Goal: Navigation & Orientation: Find specific page/section

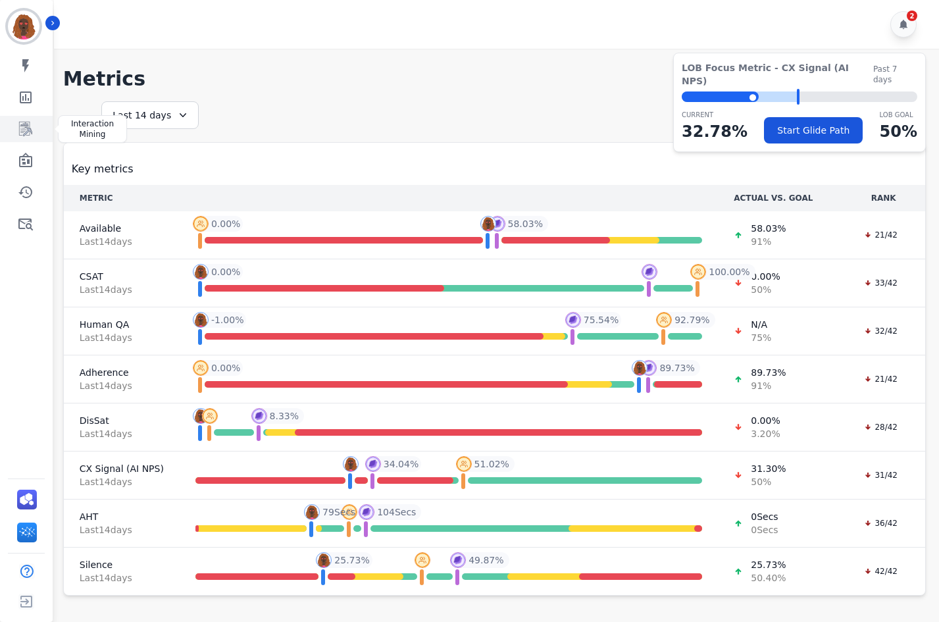
click at [27, 136] on icon "Sidebar" at bounding box center [26, 129] width 16 height 16
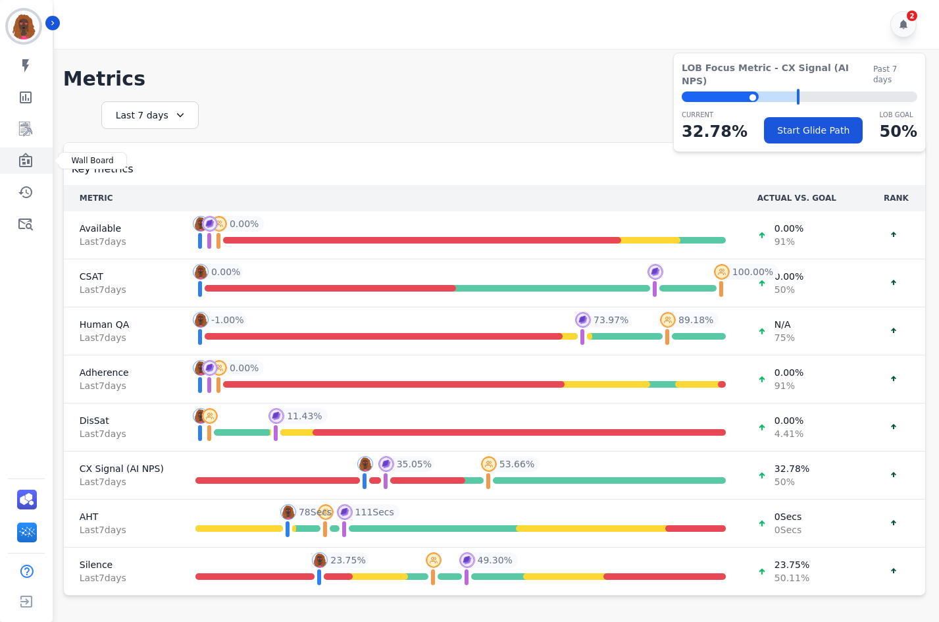
click at [21, 157] on icon "Sidebar" at bounding box center [25, 160] width 13 height 14
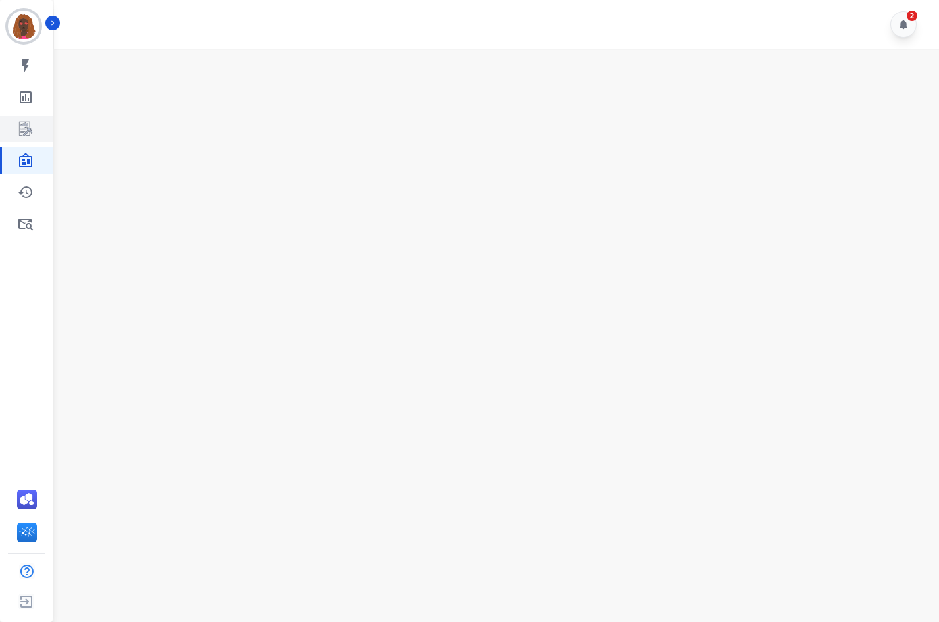
click at [28, 124] on icon "Sidebar" at bounding box center [25, 129] width 13 height 14
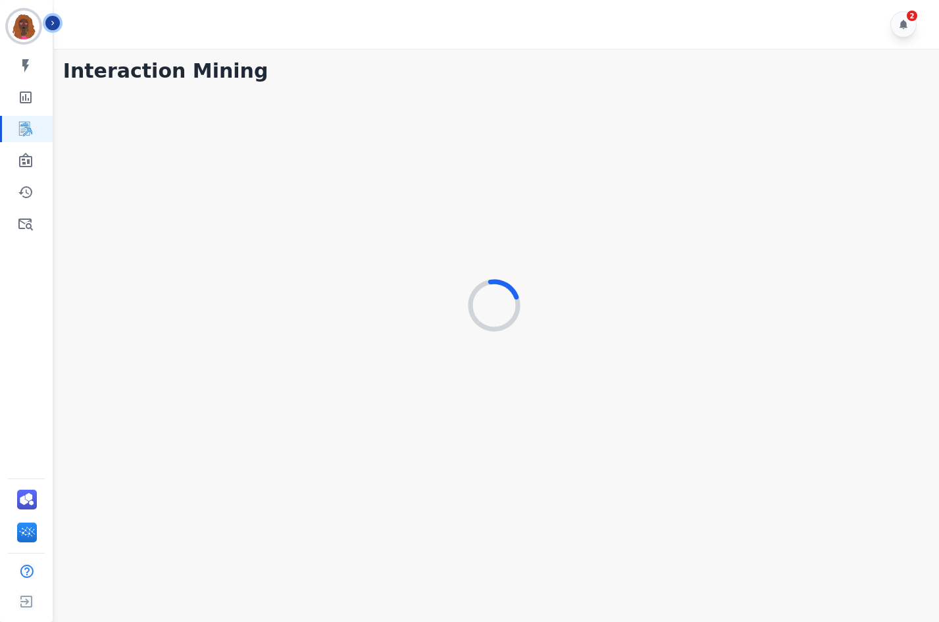
click at [53, 28] on button "Icon description" at bounding box center [52, 23] width 14 height 14
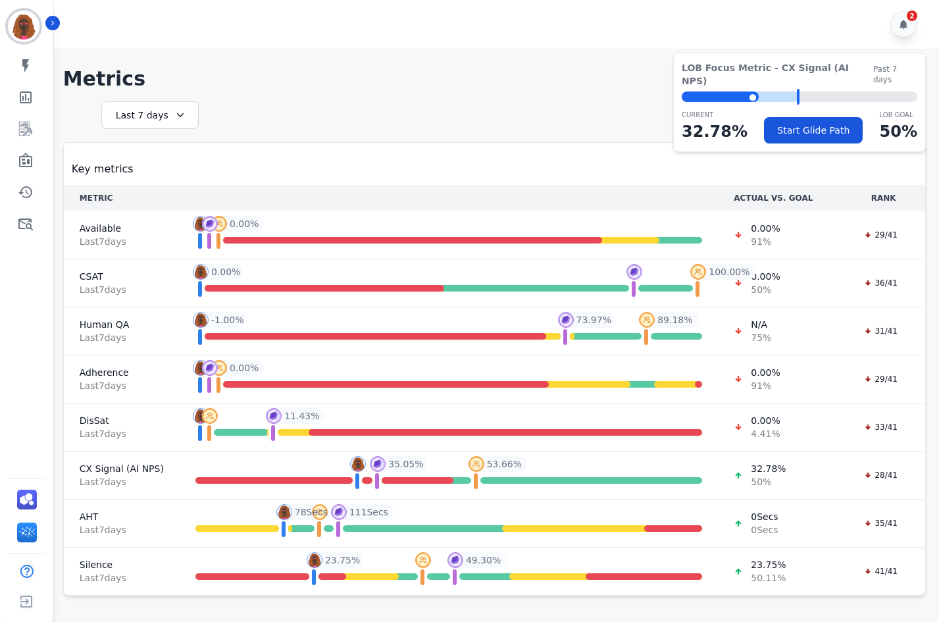
click at [17, 115] on div "My skills My Metrics Interaction Mining Wall Board Coaching History Ticket/Emai…" at bounding box center [26, 145] width 53 height 184
click at [18, 122] on icon "Sidebar" at bounding box center [26, 129] width 16 height 16
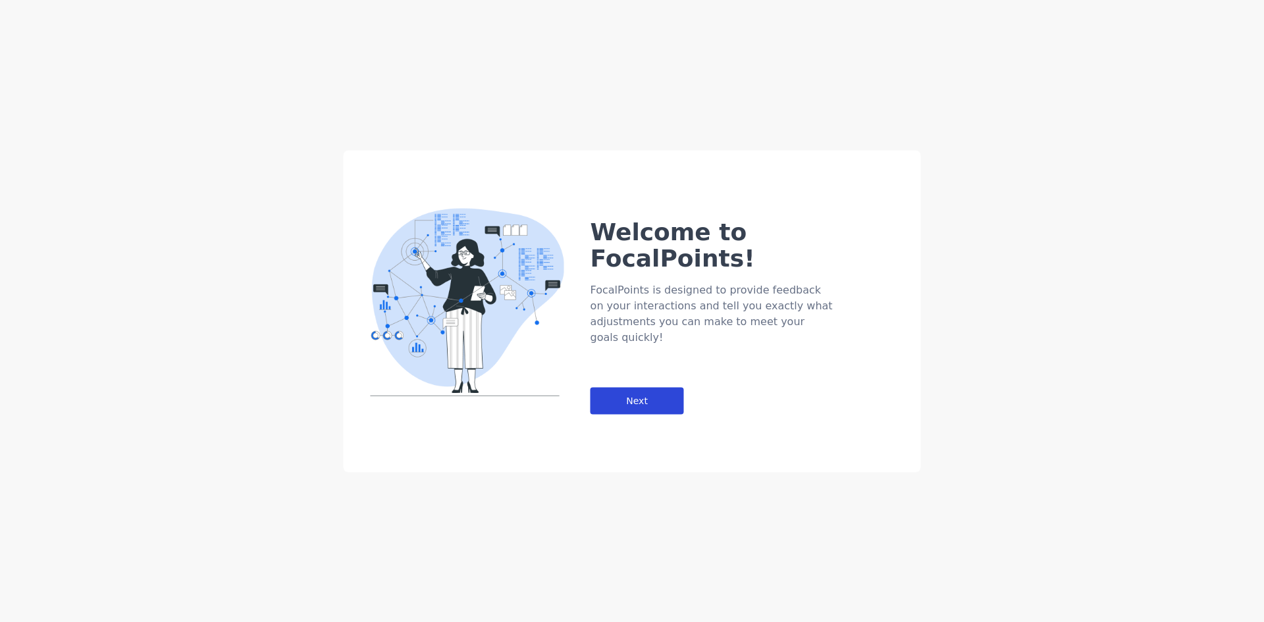
click at [660, 387] on div "Next" at bounding box center [637, 400] width 93 height 27
